Goal: Find specific page/section: Find specific page/section

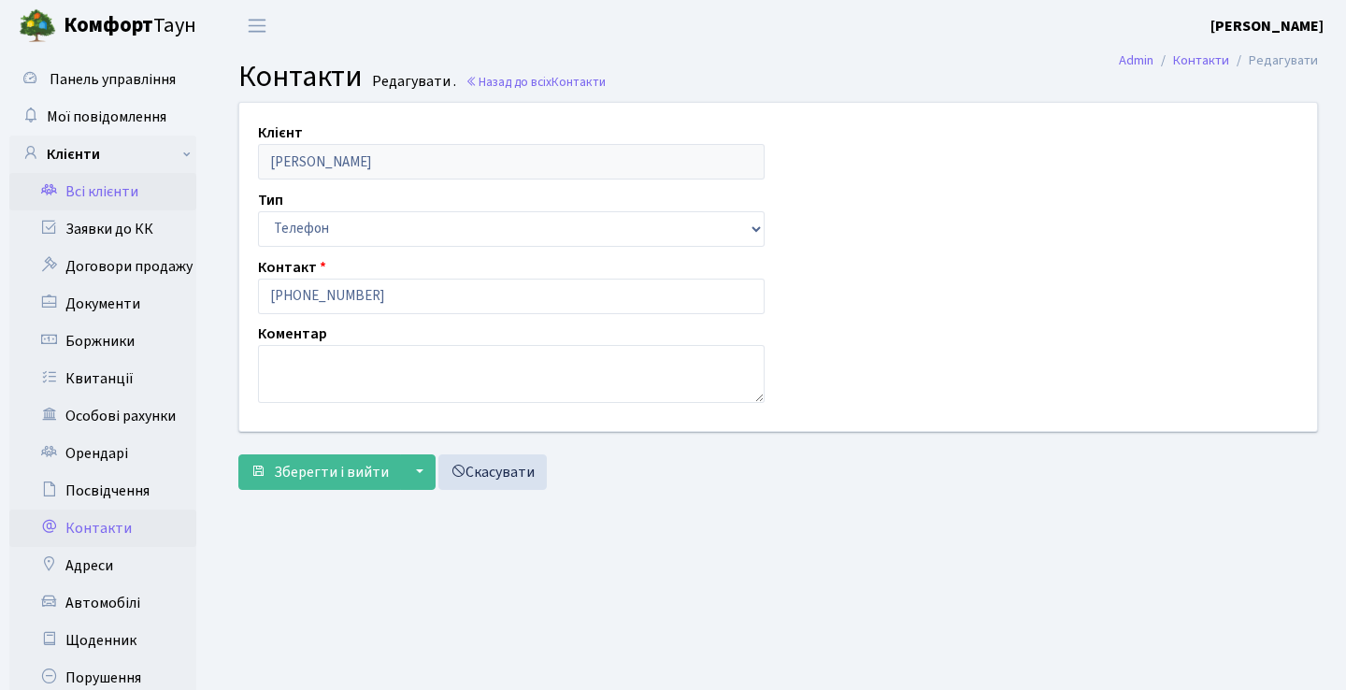
click at [132, 186] on link "Всі клієнти" at bounding box center [102, 191] width 187 height 37
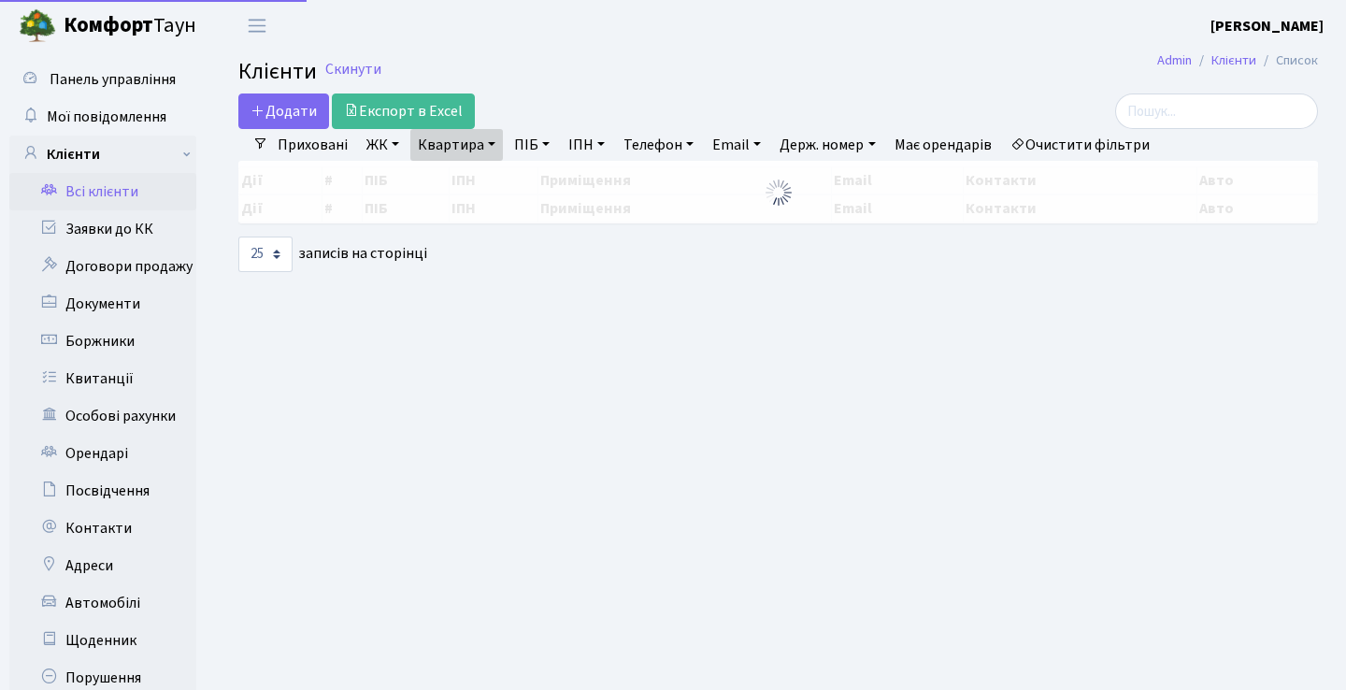
select select "25"
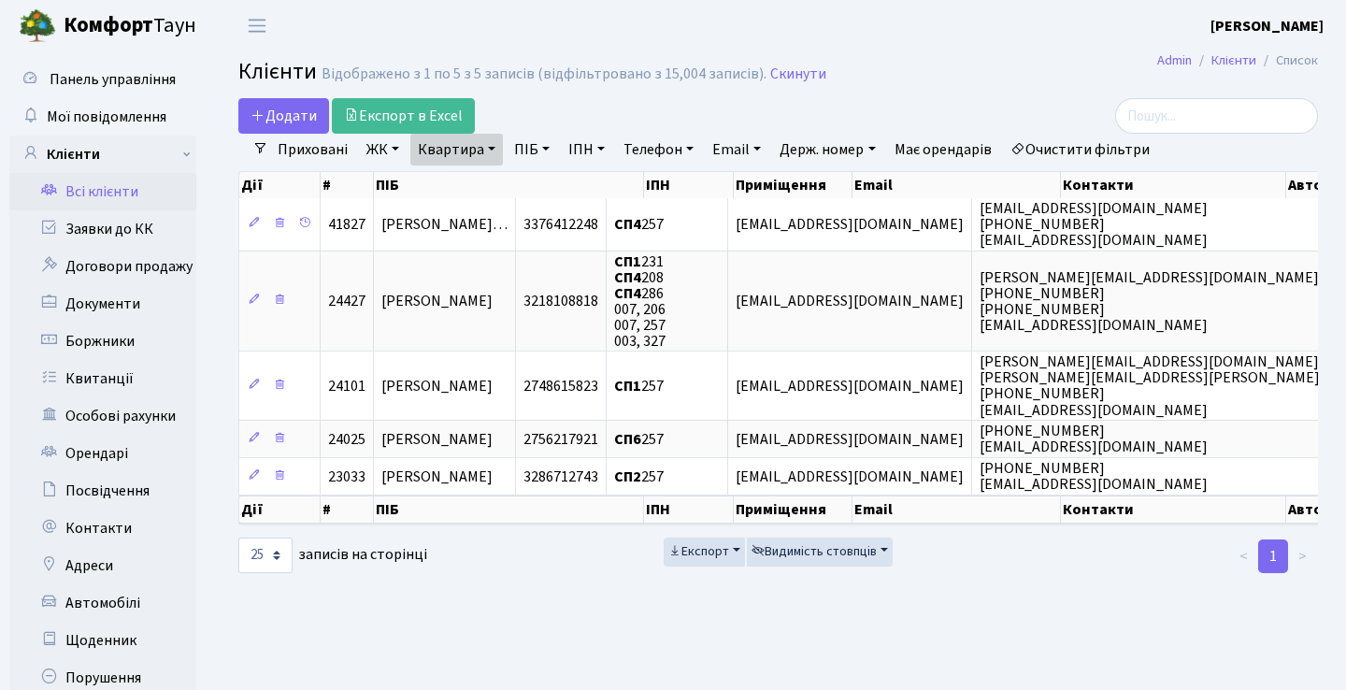
click at [487, 144] on link "Квартира" at bounding box center [456, 150] width 93 height 32
click at [536, 190] on icon at bounding box center [539, 186] width 15 height 15
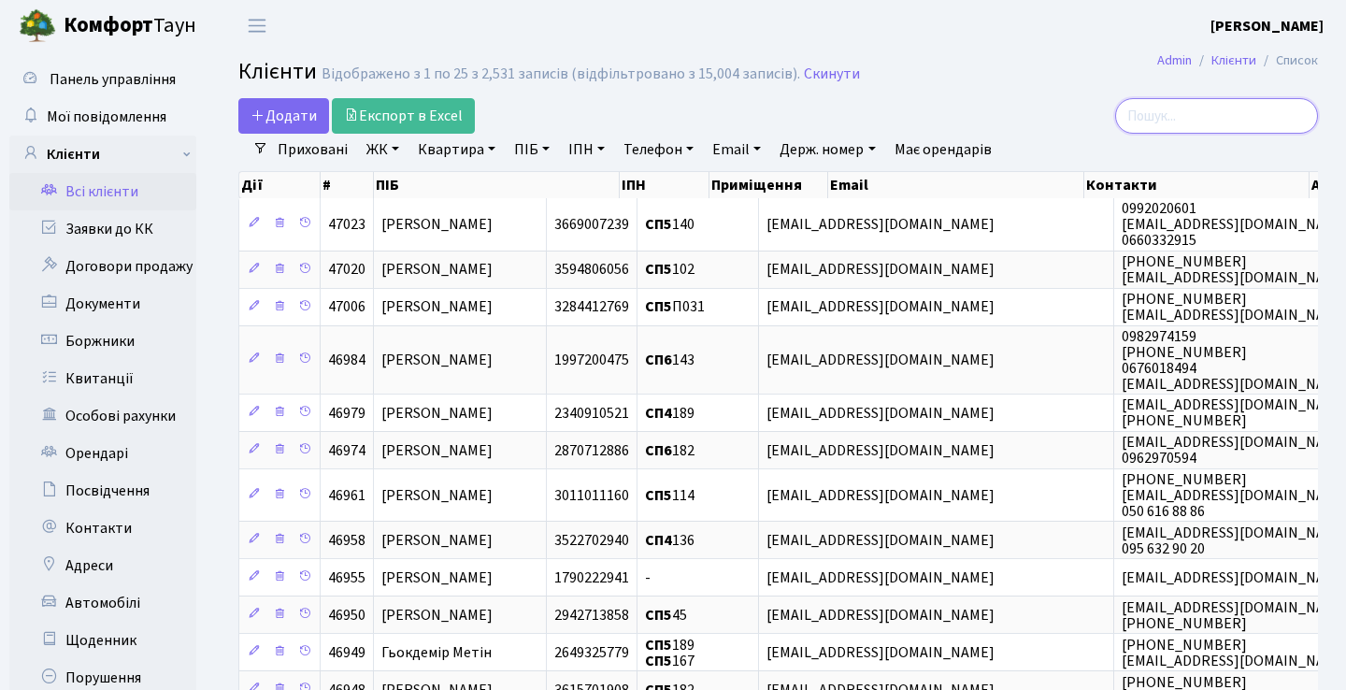
click at [1158, 121] on input "search" at bounding box center [1216, 116] width 203 height 36
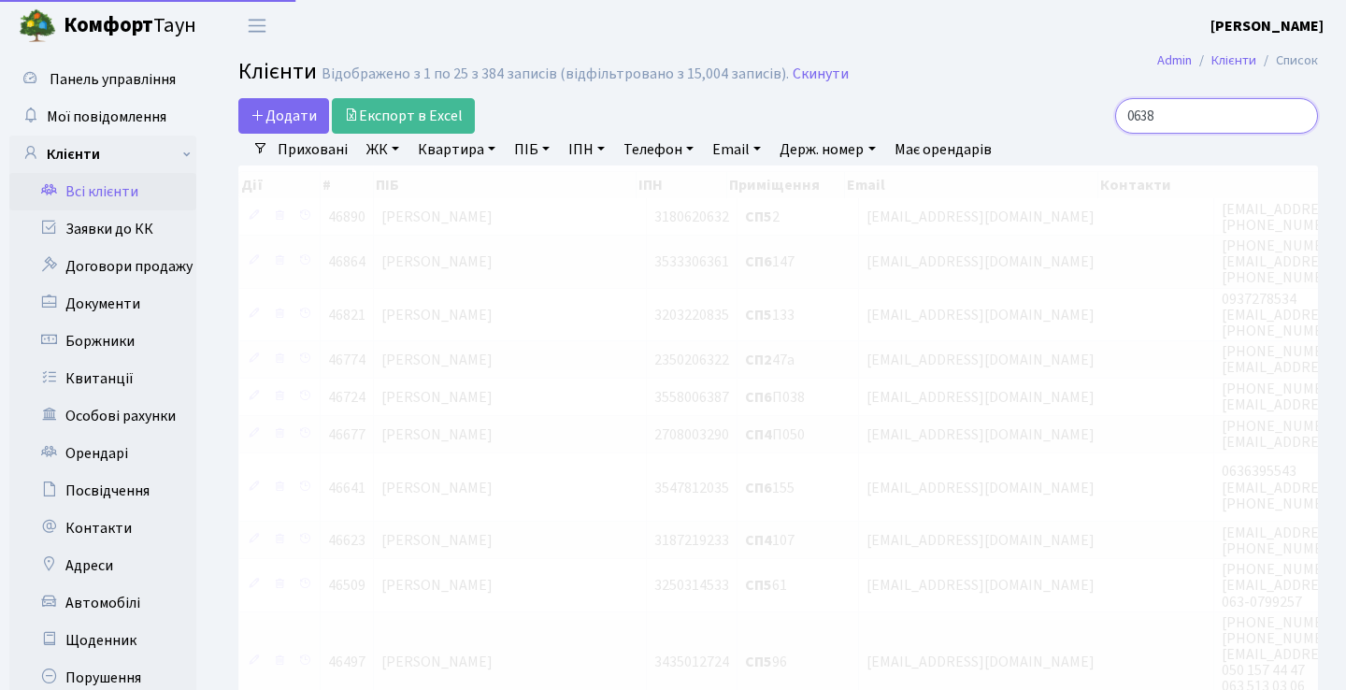
type input "06385"
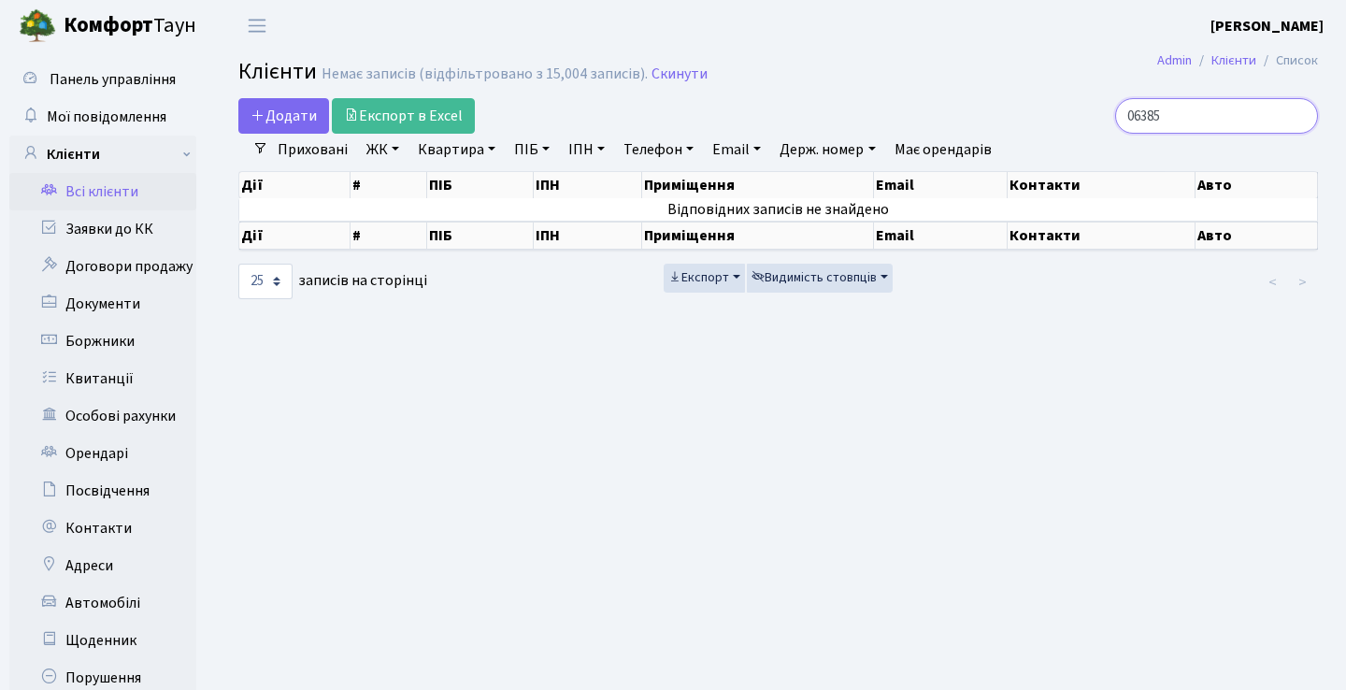
click at [1296, 118] on input "06385" at bounding box center [1216, 116] width 203 height 36
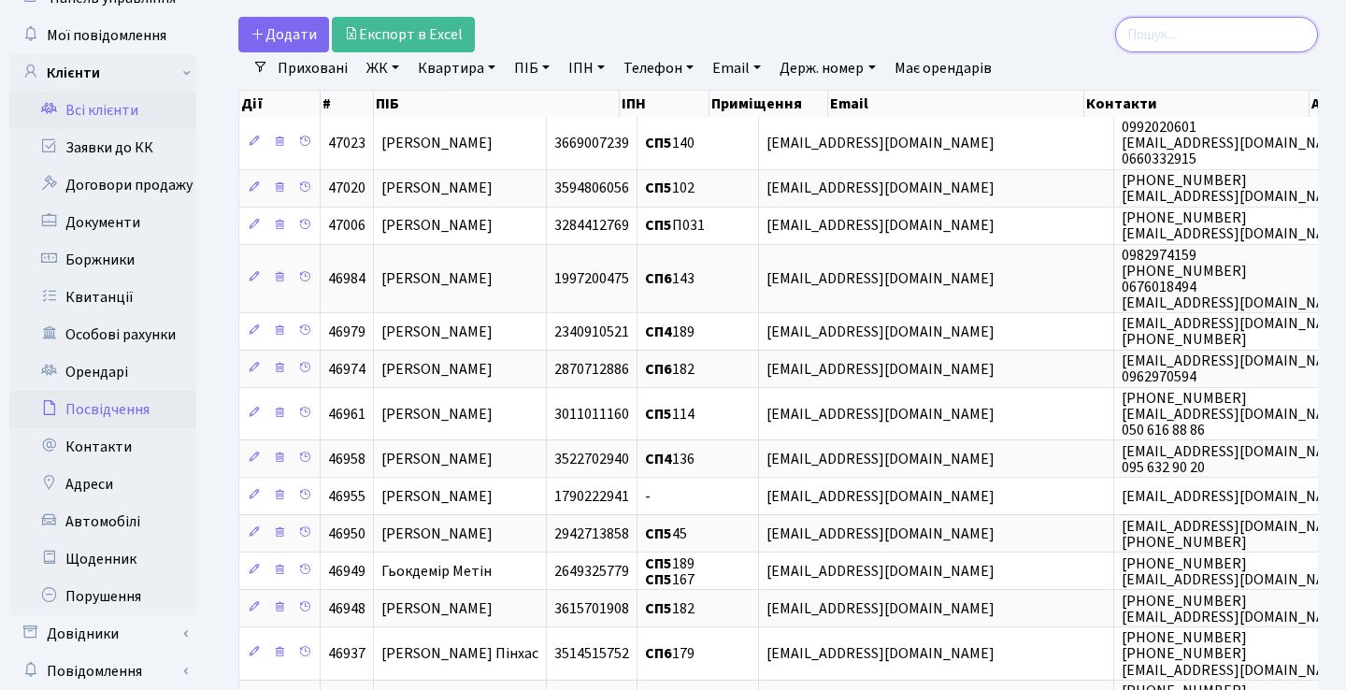
scroll to position [84, 0]
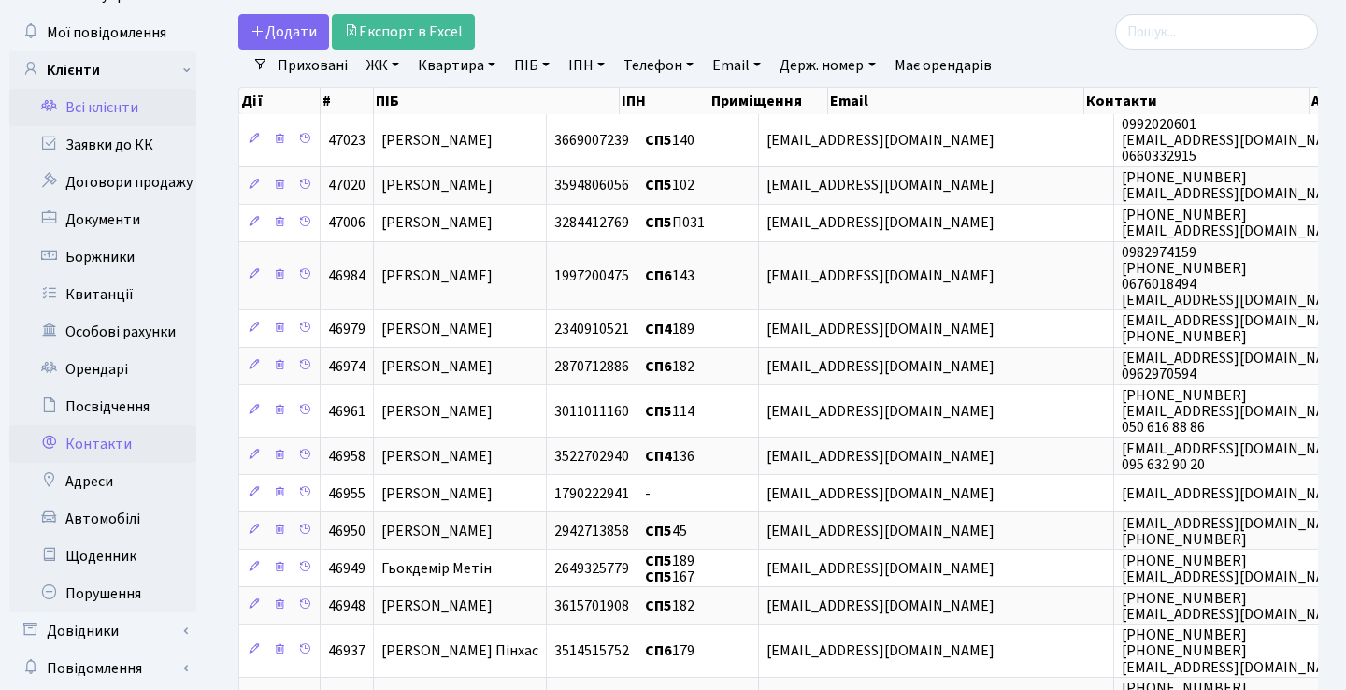
click at [100, 443] on link "Контакти" at bounding box center [102, 443] width 187 height 37
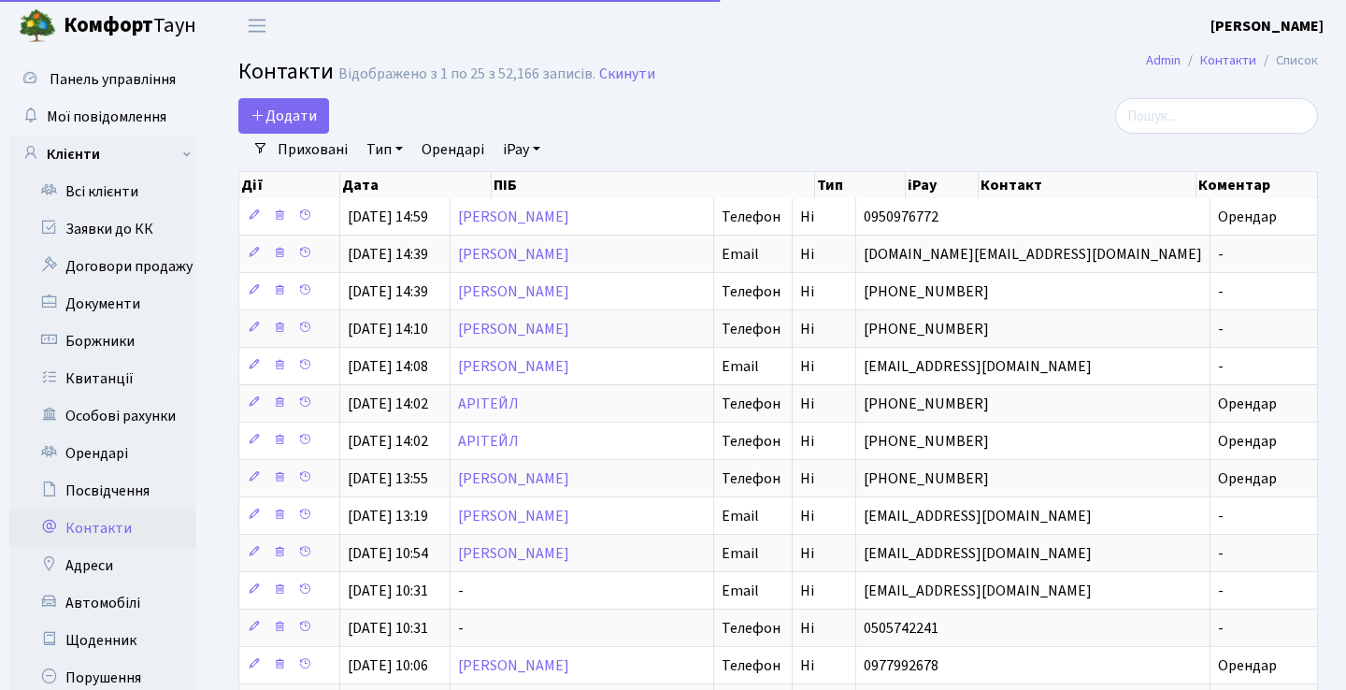
select select "25"
click at [1197, 107] on input "search" at bounding box center [1216, 116] width 203 height 36
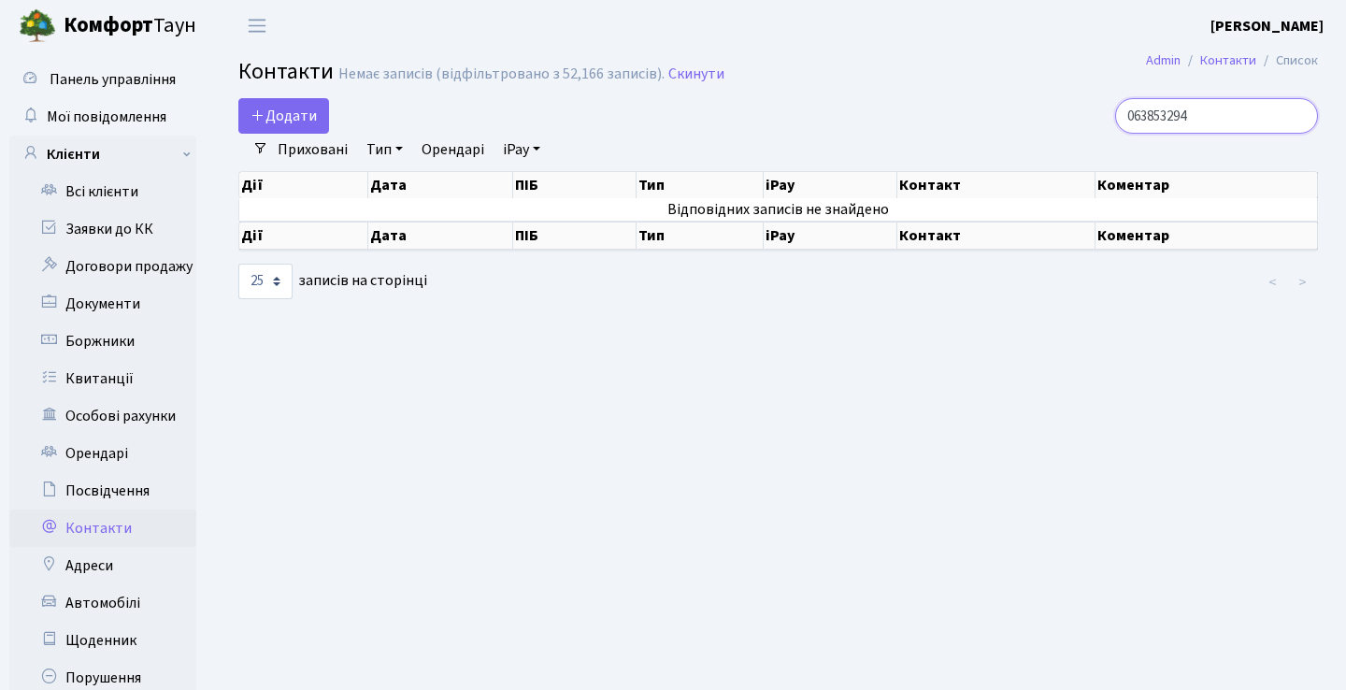
type input "0638532946"
drag, startPoint x: 1222, startPoint y: 119, endPoint x: 1101, endPoint y: 117, distance: 121.5
click at [1101, 117] on div "0638532946" at bounding box center [1147, 116] width 341 height 36
click at [1299, 115] on input "0638532946" at bounding box center [1216, 116] width 203 height 36
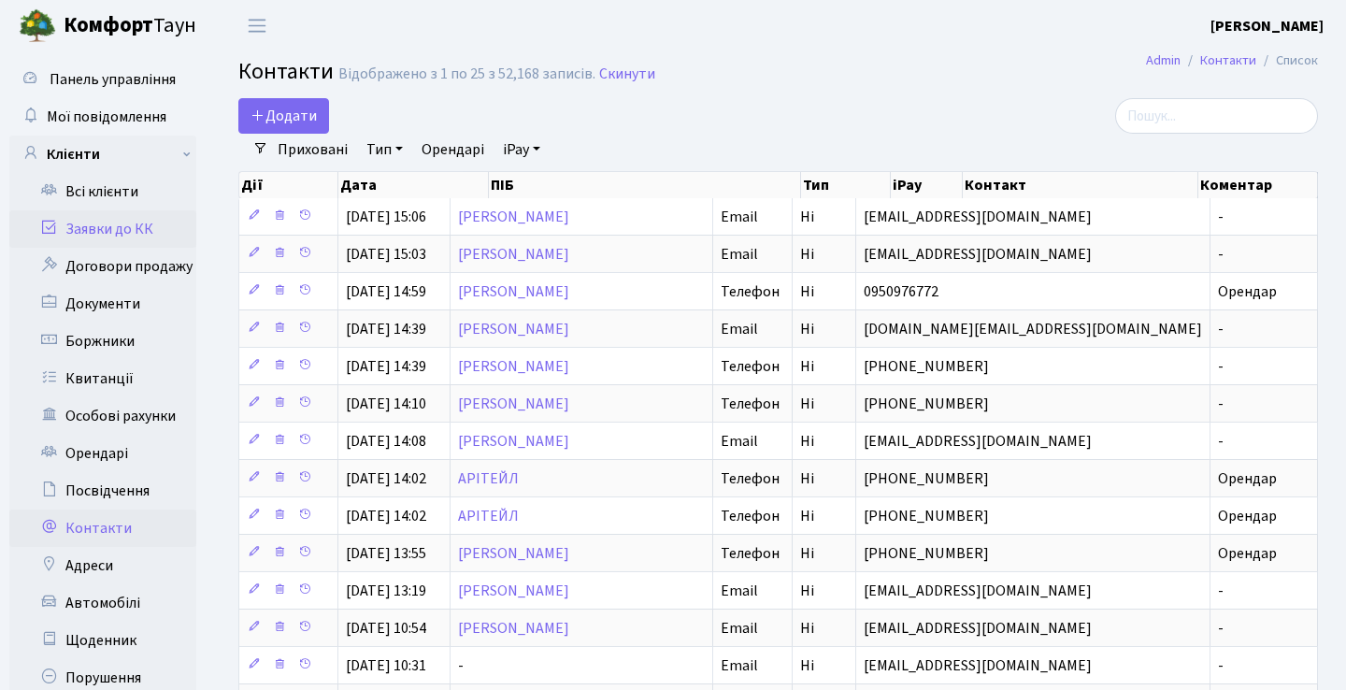
click at [122, 238] on link "Заявки до КК" at bounding box center [102, 228] width 187 height 37
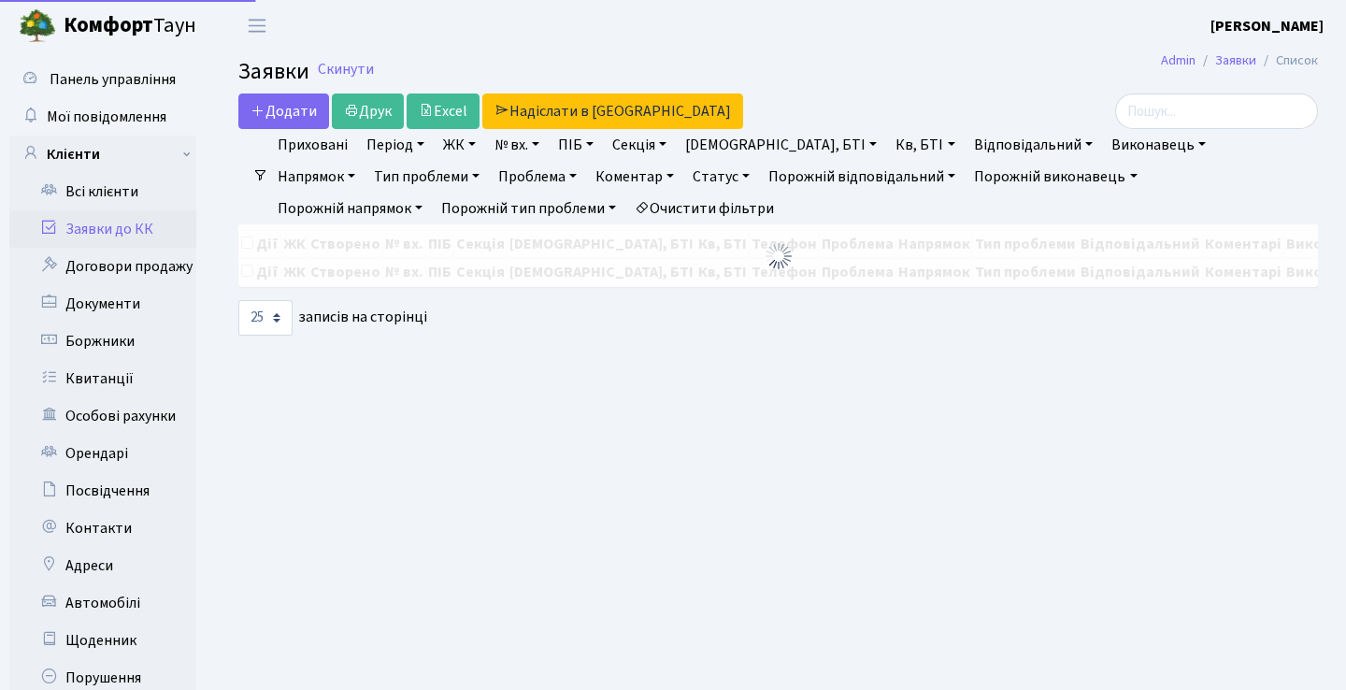
select select "25"
